Goal: Task Accomplishment & Management: Manage account settings

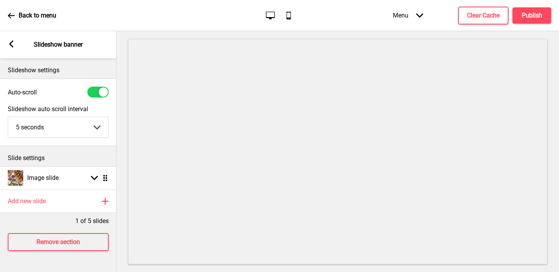
click at [5, 43] on div "Arrow left Slideshow banner" at bounding box center [58, 44] width 116 height 27
click at [15, 43] on div "Arrow left Slideshow banner" at bounding box center [58, 44] width 116 height 27
click at [12, 44] on rect at bounding box center [11, 43] width 7 height 7
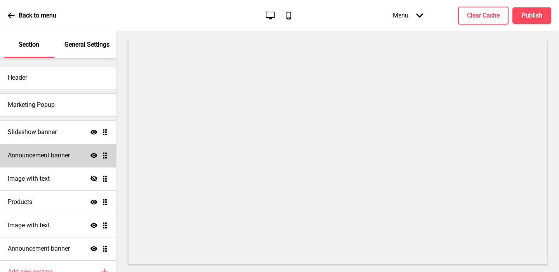
click at [58, 158] on h4 "Announcement banner" at bounding box center [39, 155] width 62 height 9
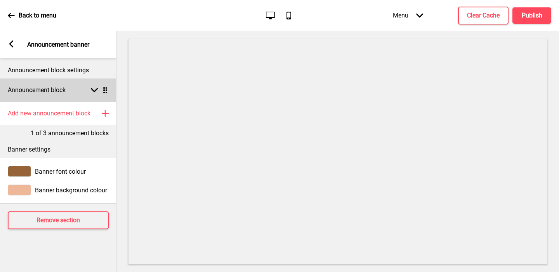
click at [91, 92] on rect at bounding box center [94, 90] width 7 height 7
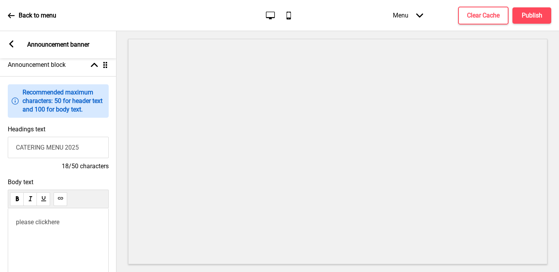
scroll to position [39, 0]
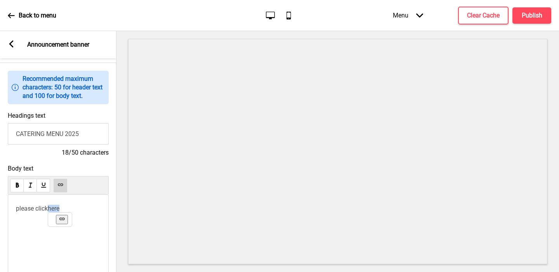
click at [50, 210] on span "here" at bounding box center [54, 208] width 12 height 7
click at [62, 220] on use at bounding box center [62, 219] width 6 height 6
click at [61, 185] on use at bounding box center [60, 185] width 6 height 6
click at [533, 24] on div "Menu Arrow down Product Page Store Information Checkout Thank you Terms & Condi…" at bounding box center [456, 15] width 189 height 23
click at [533, 19] on h4 "Publish" at bounding box center [532, 15] width 21 height 9
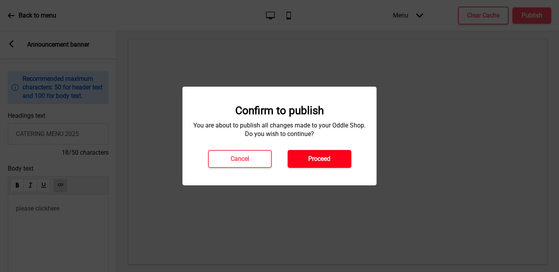
click at [309, 160] on h4 "Proceed" at bounding box center [319, 158] width 22 height 9
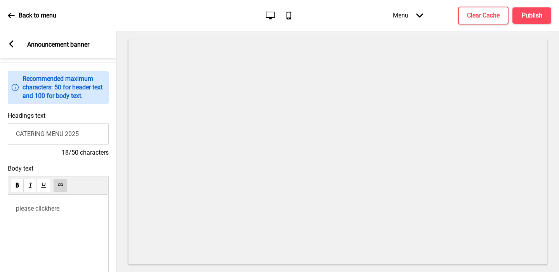
click at [12, 45] on rect at bounding box center [11, 43] width 7 height 7
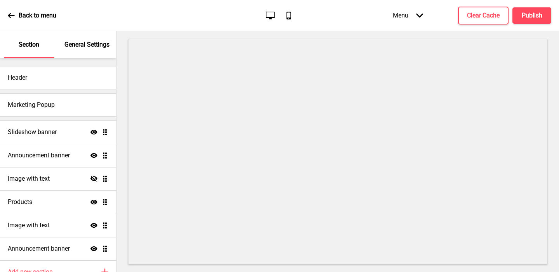
click at [7, 19] on div "Back to menu Desktop Mobile Menu Arrow down Product Page Store Information Chec…" at bounding box center [279, 15] width 559 height 31
click at [13, 14] on icon at bounding box center [11, 15] width 7 height 7
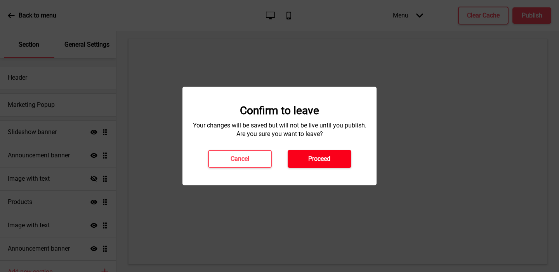
click at [323, 158] on h4 "Proceed" at bounding box center [319, 158] width 22 height 9
